Goal: Task Accomplishment & Management: Manage account settings

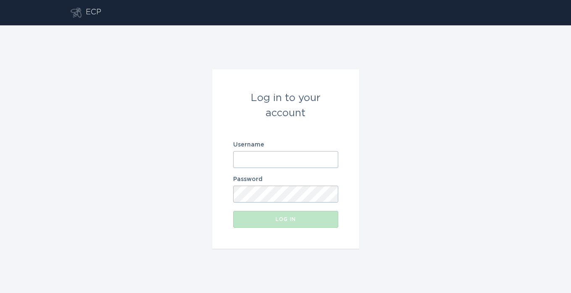
click at [254, 163] on input "Username" at bounding box center [285, 159] width 105 height 17
paste input "[EMAIL_ADDRESS][DOMAIN_NAME]"
type input "[EMAIL_ADDRESS][DOMAIN_NAME]"
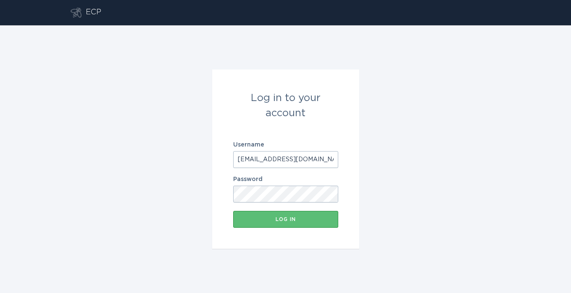
click at [188, 224] on div "Log in to your account Username [EMAIL_ADDRESS][DOMAIN_NAME] Password Log in" at bounding box center [285, 158] width 571 height 267
click at [259, 223] on button "Log in" at bounding box center [285, 219] width 105 height 17
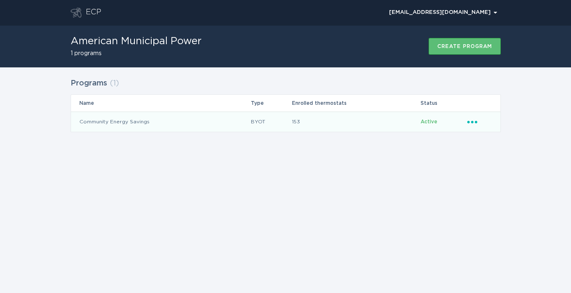
click at [468, 120] on icon "Ellipsis" at bounding box center [473, 120] width 12 height 7
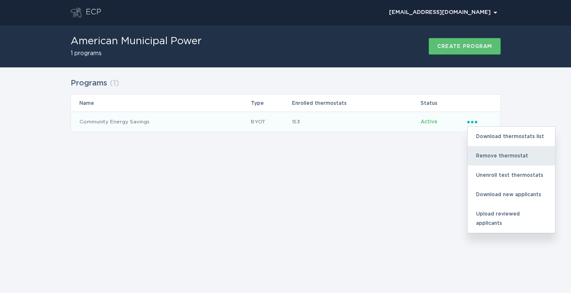
click at [493, 150] on div "Remove thermostat" at bounding box center [511, 155] width 87 height 19
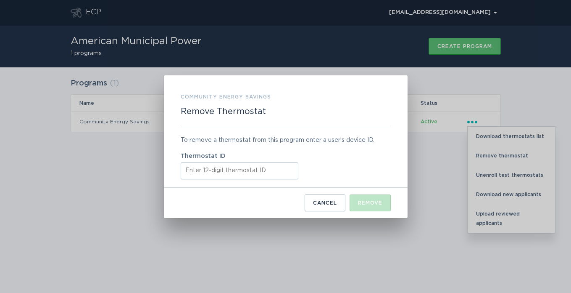
click at [234, 166] on input "Thermostat ID" at bounding box center [240, 170] width 118 height 17
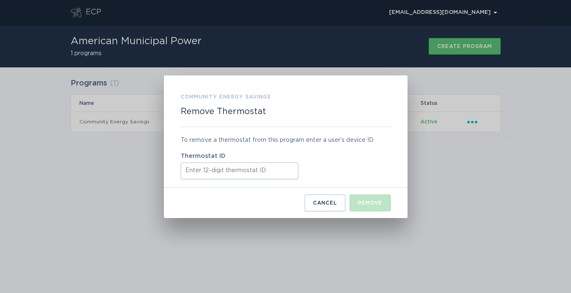
paste input "521766104789"
type input "521766104789"
click at [367, 203] on div "Remove" at bounding box center [370, 202] width 24 height 5
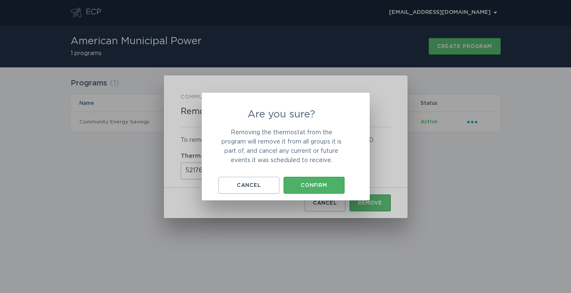
click at [316, 184] on div "Confirm" at bounding box center [314, 184] width 53 height 5
